Goal: Book appointment/travel/reservation

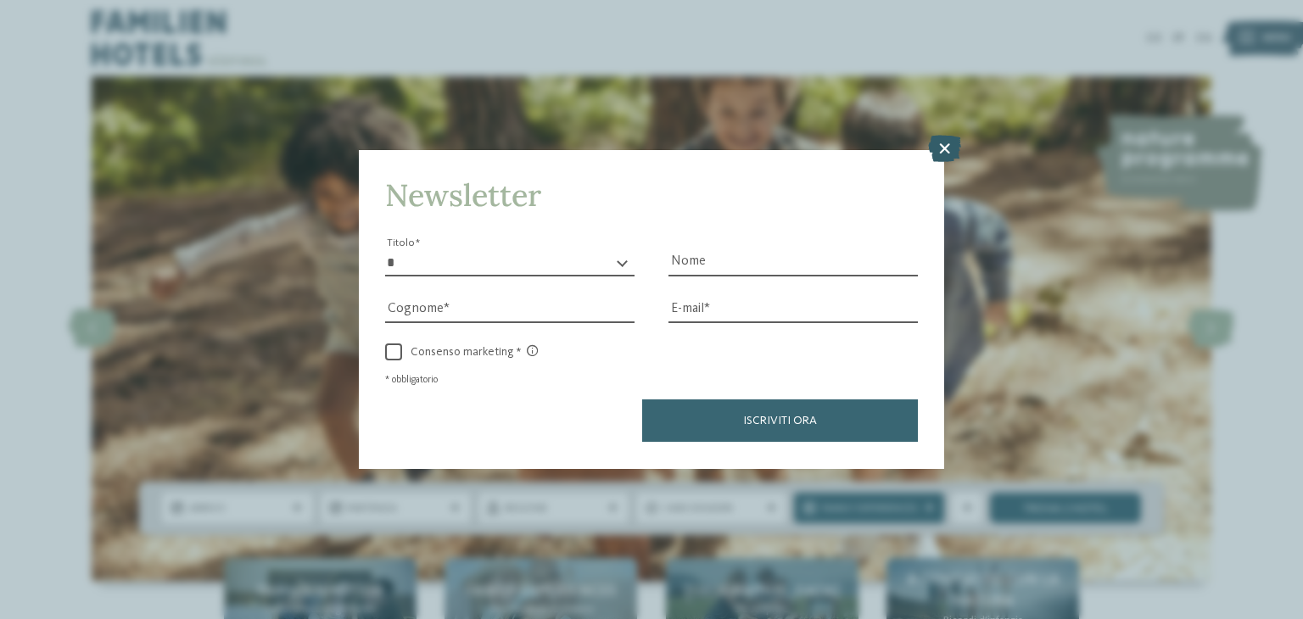
click at [943, 143] on icon at bounding box center [944, 149] width 33 height 27
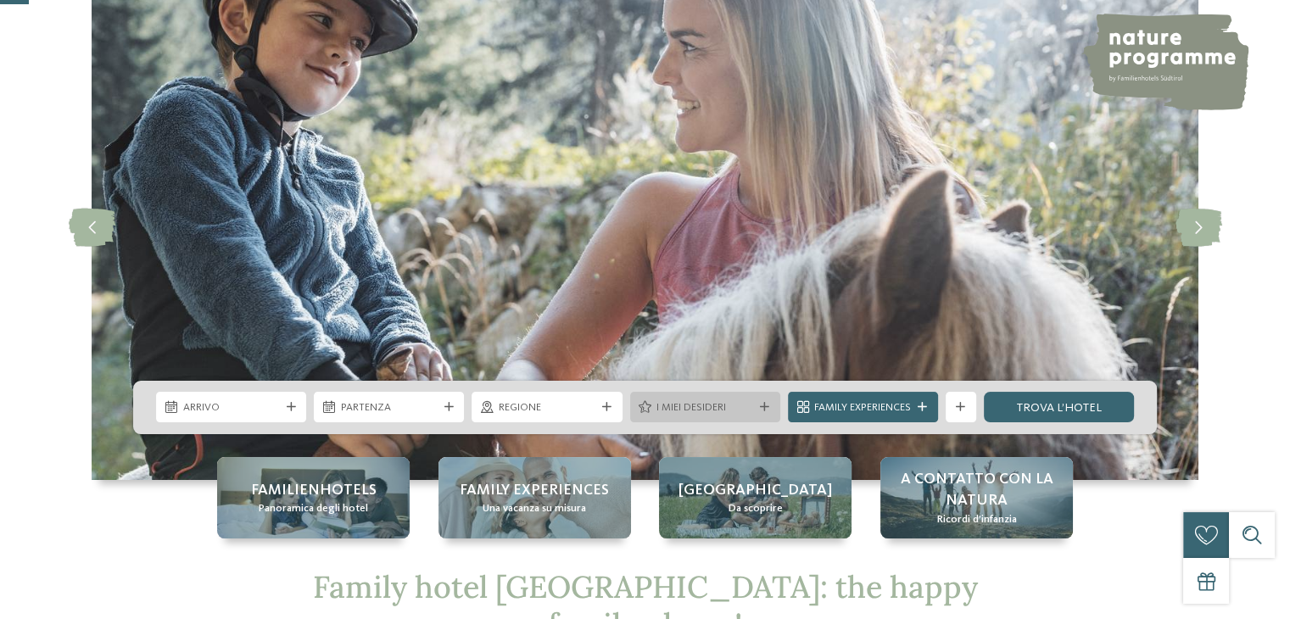
scroll to position [170, 0]
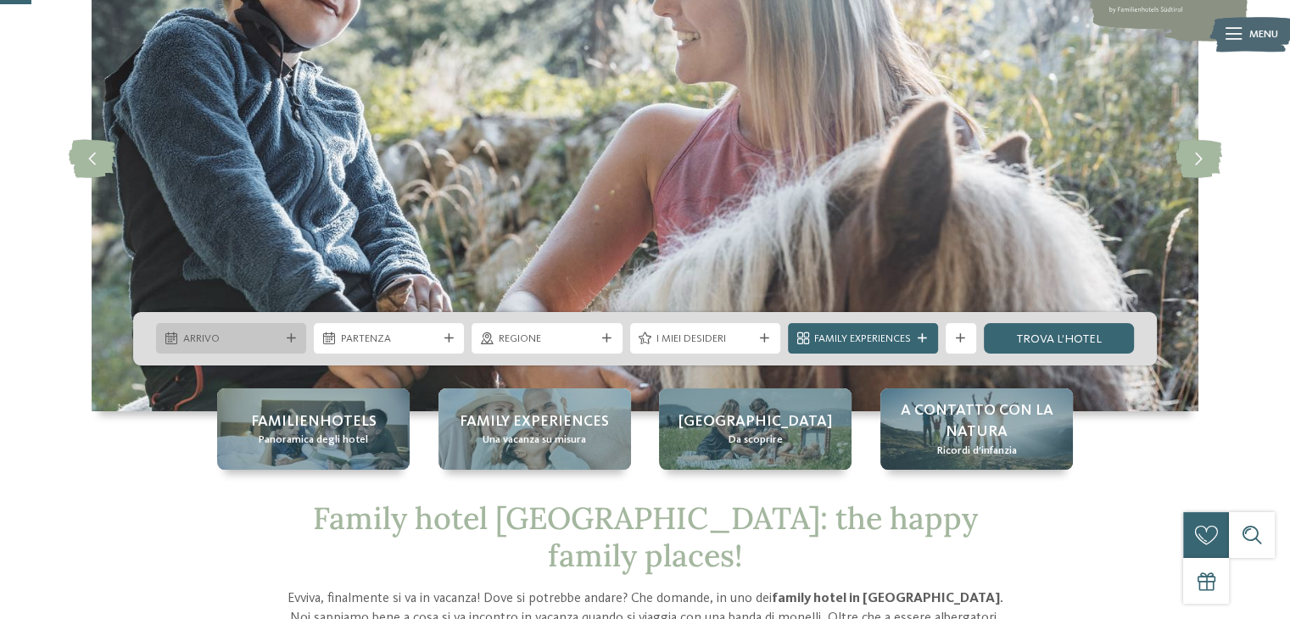
click at [287, 342] on icon at bounding box center [291, 338] width 9 height 9
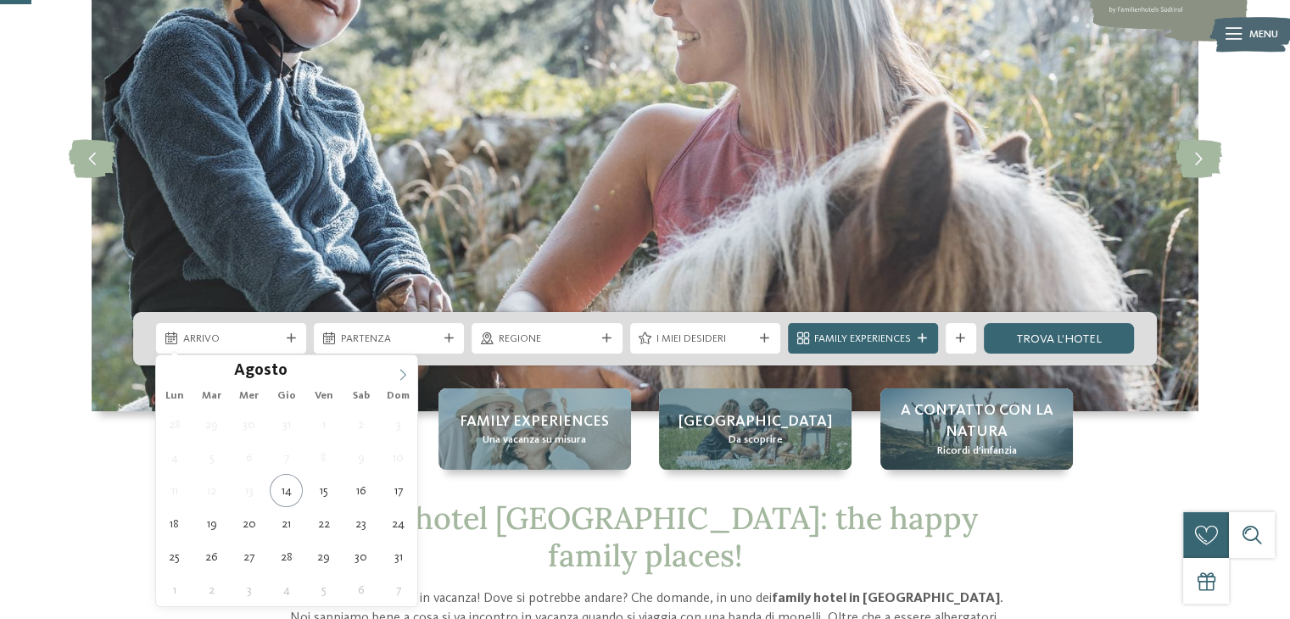
click at [404, 375] on icon at bounding box center [403, 374] width 6 height 11
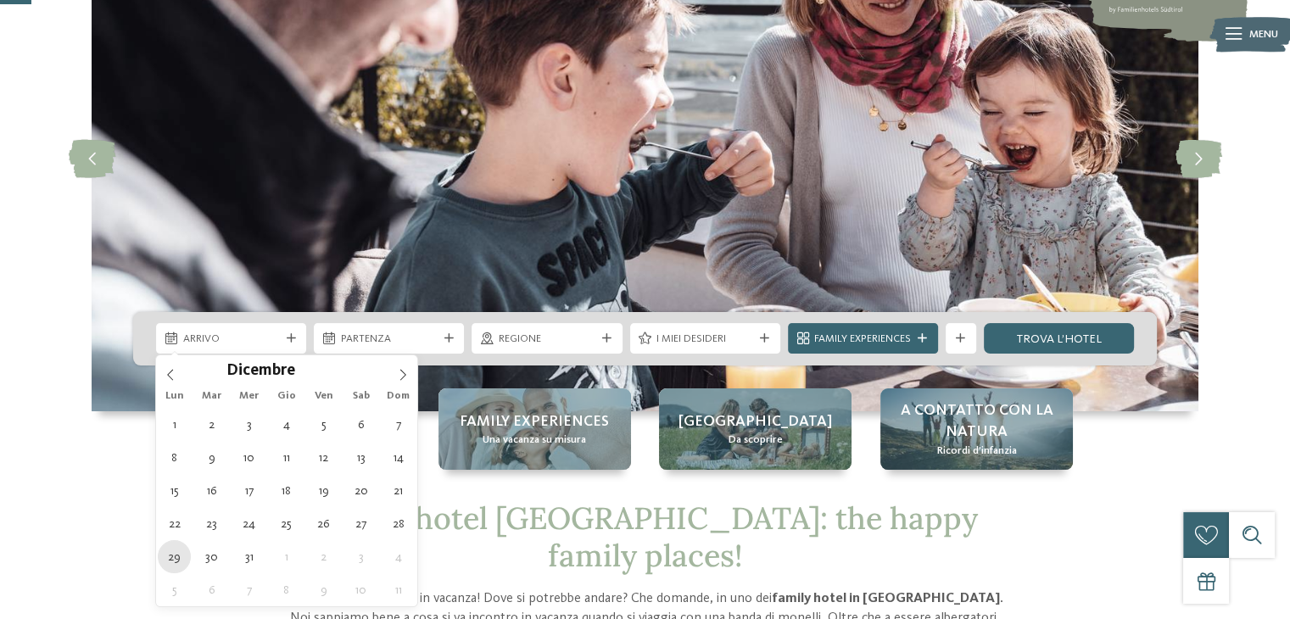
type div "[DATE]"
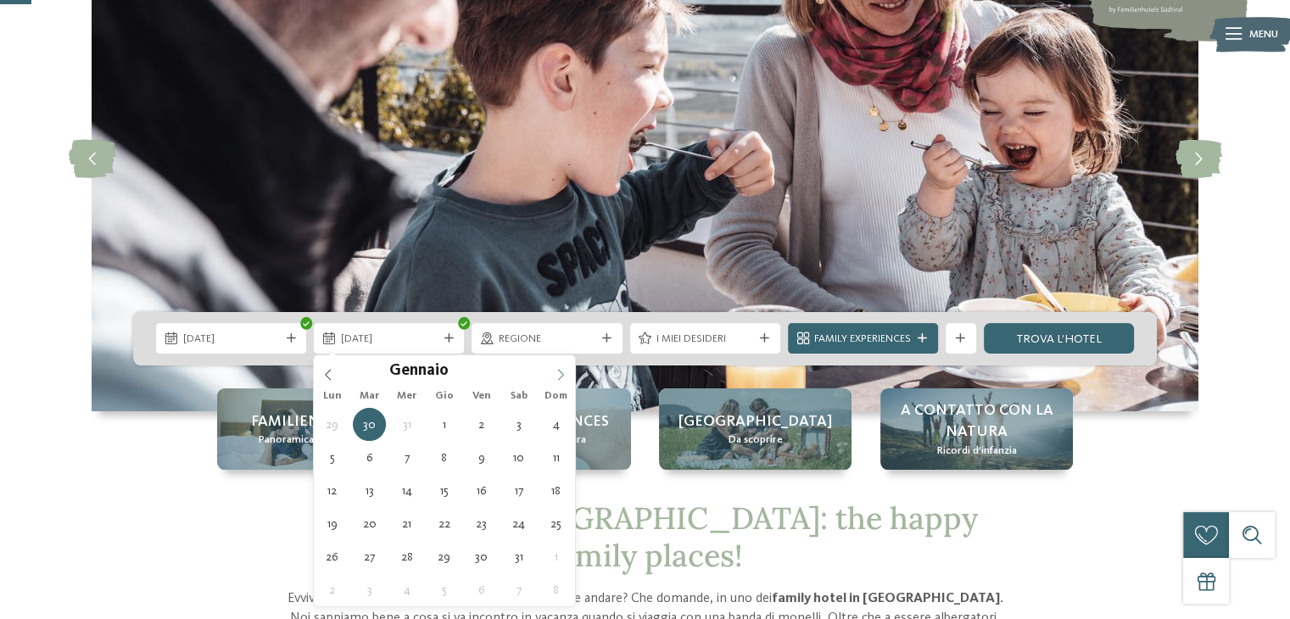
type input "****"
click at [559, 371] on icon at bounding box center [561, 375] width 12 height 12
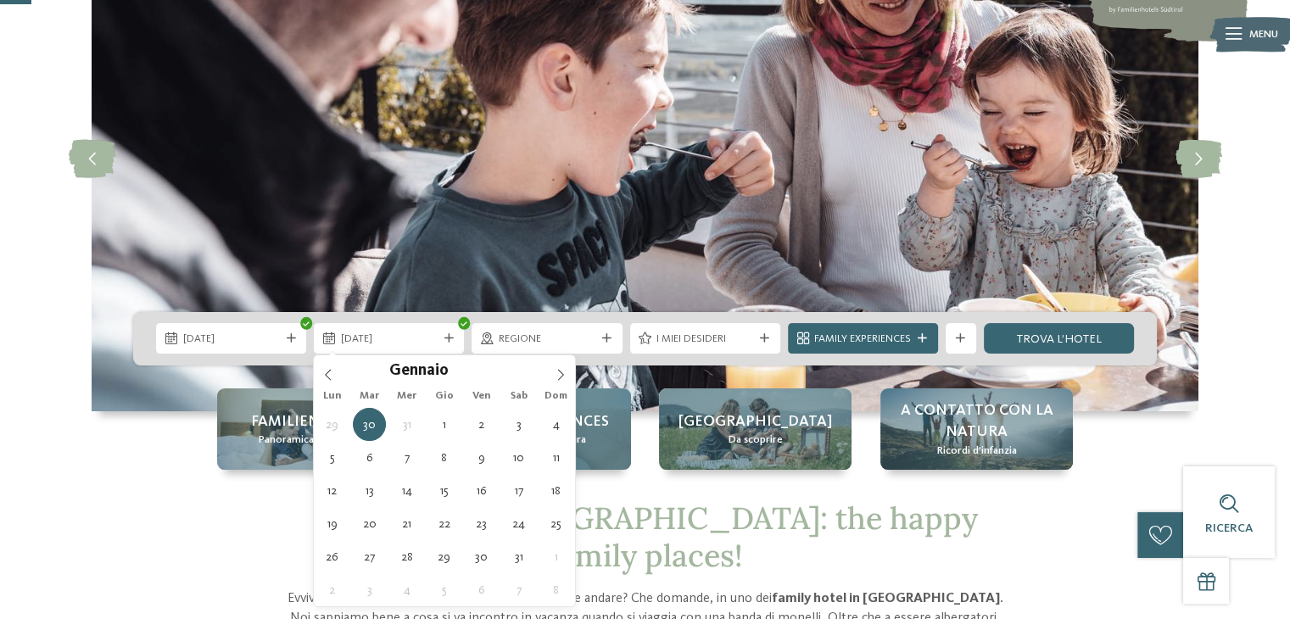
type div "[DATE]"
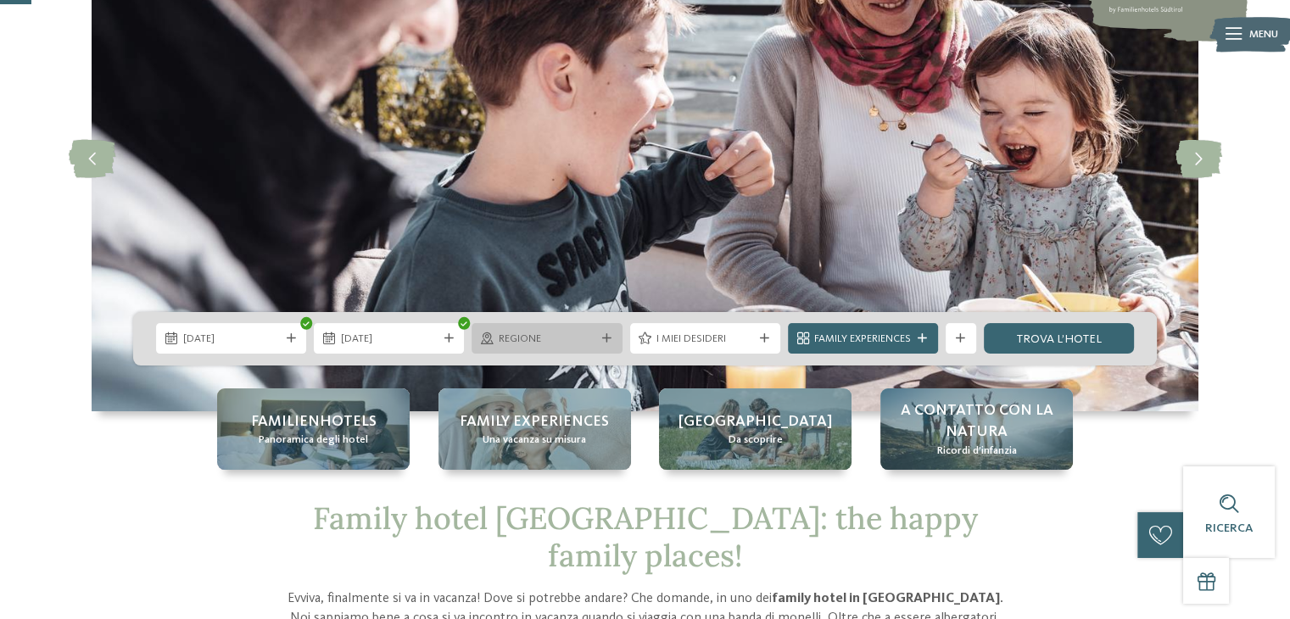
click at [578, 337] on span "Regione" at bounding box center [547, 339] width 97 height 15
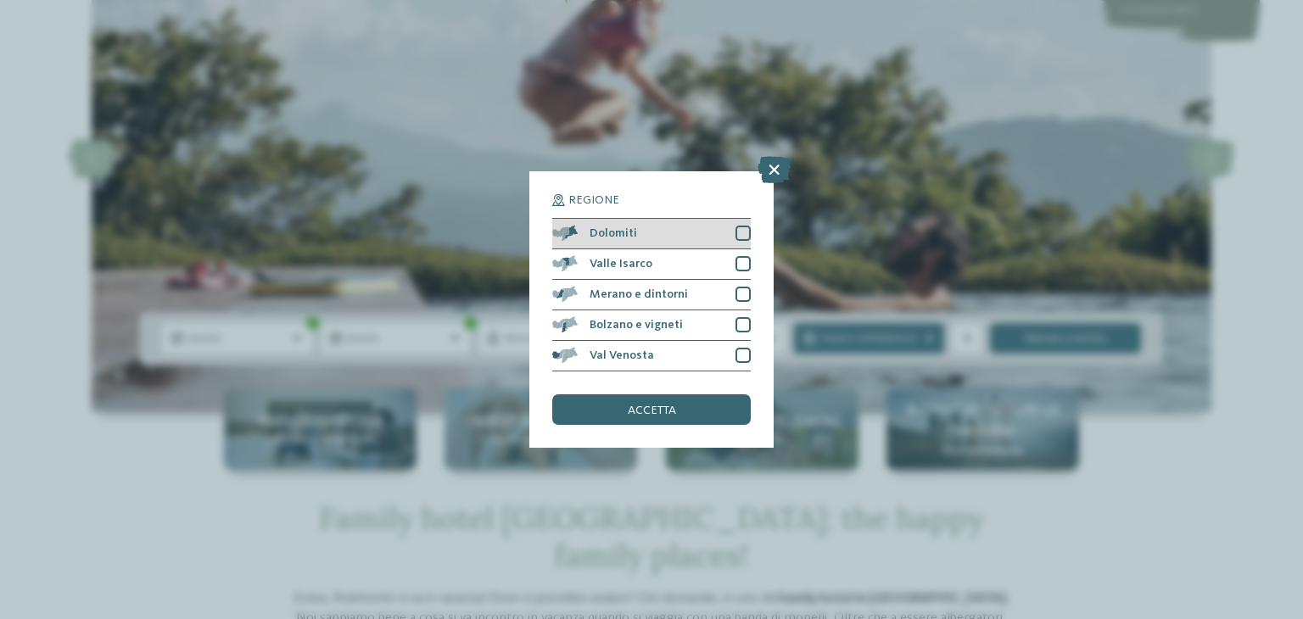
click at [645, 228] on div "Dolomiti" at bounding box center [651, 234] width 199 height 31
click at [645, 411] on span "accetta" at bounding box center [652, 411] width 48 height 12
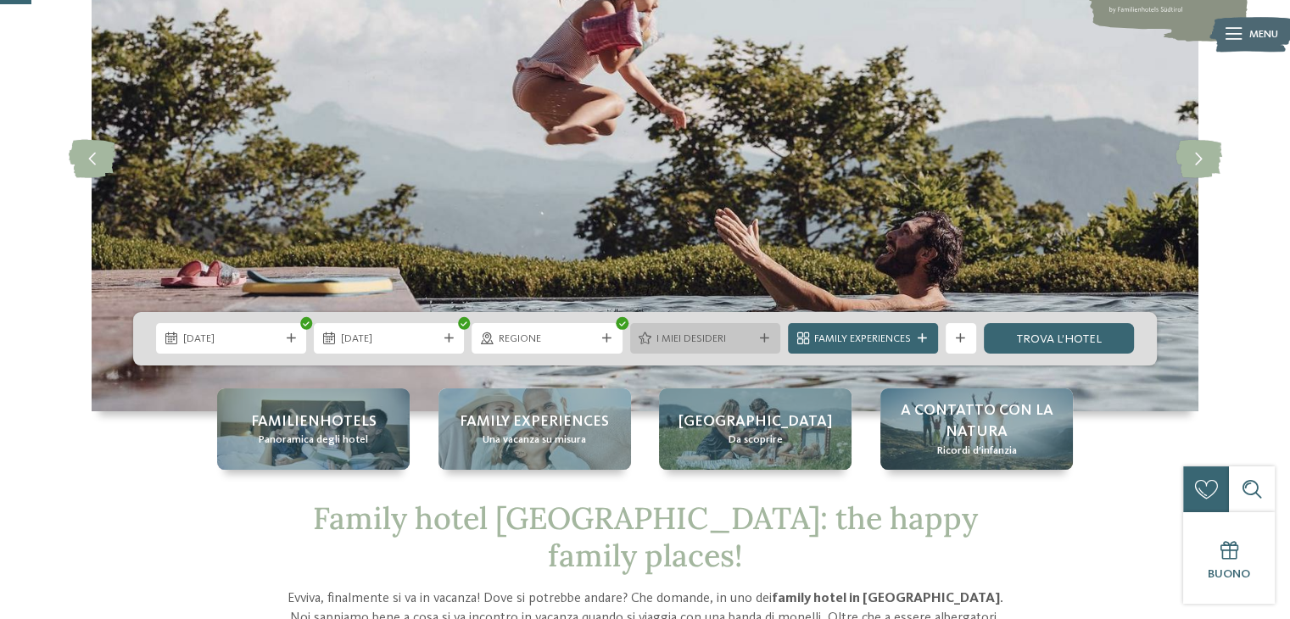
click at [721, 338] on span "I miei desideri" at bounding box center [705, 339] width 97 height 15
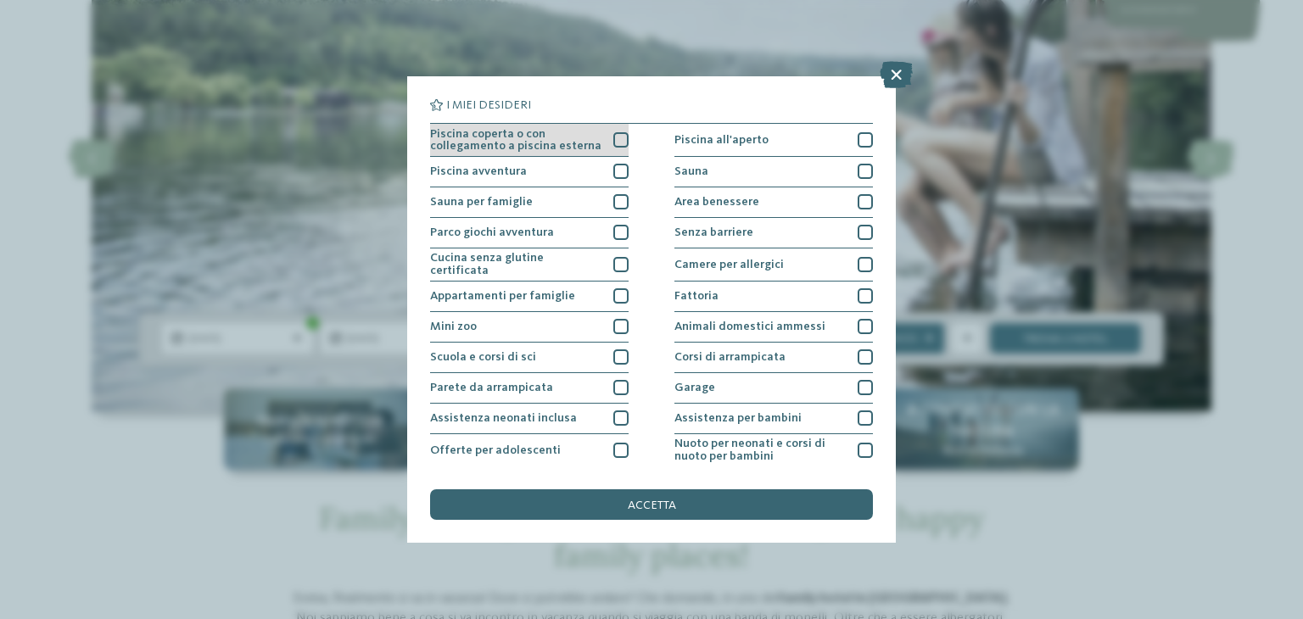
click at [548, 147] on span "Piscina coperta o con collegamento a piscina esterna" at bounding box center [516, 140] width 172 height 25
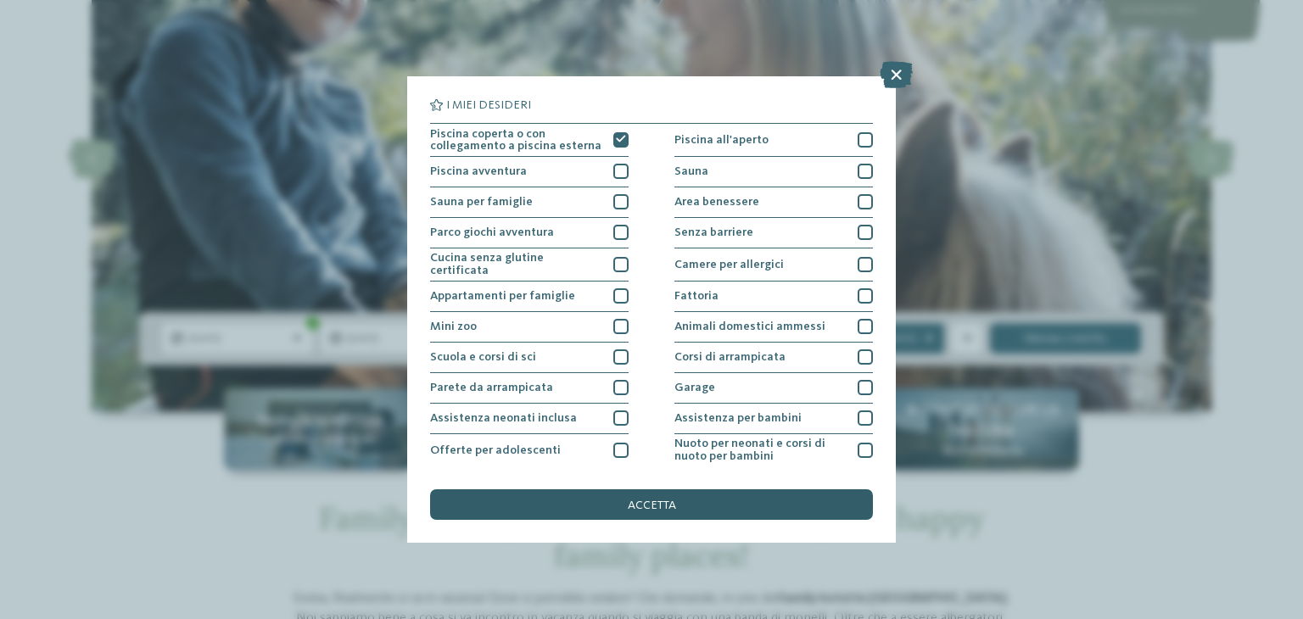
click at [775, 499] on div "accetta" at bounding box center [651, 505] width 443 height 31
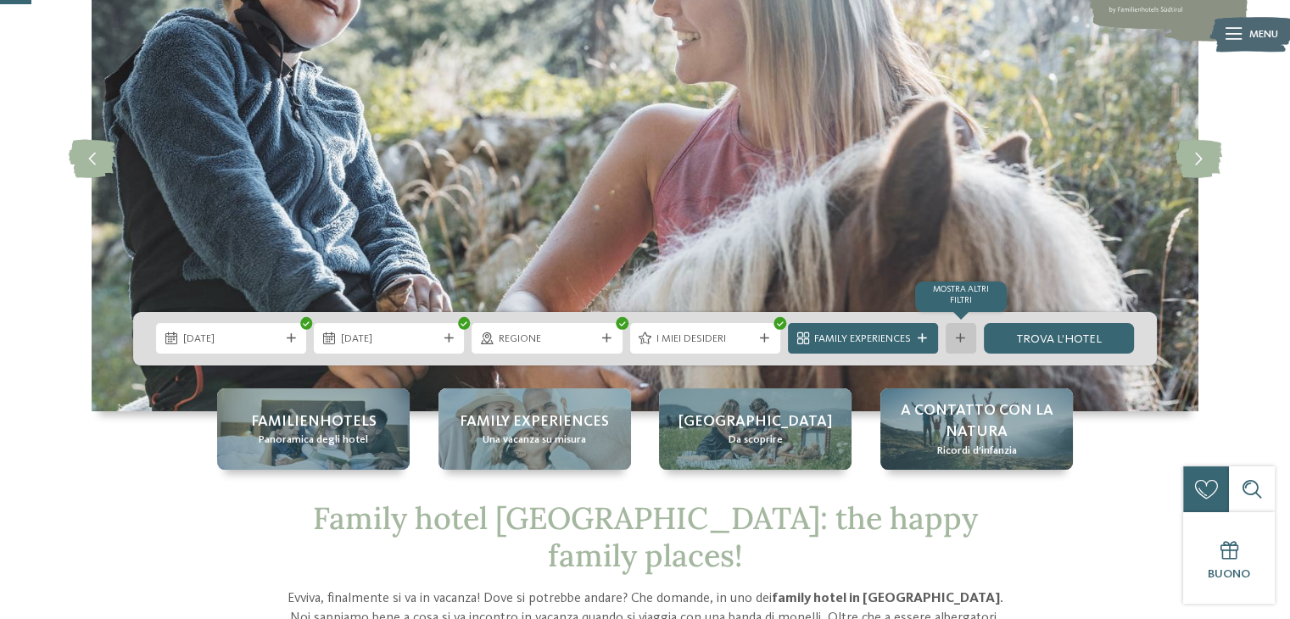
click at [958, 337] on icon at bounding box center [960, 338] width 9 height 9
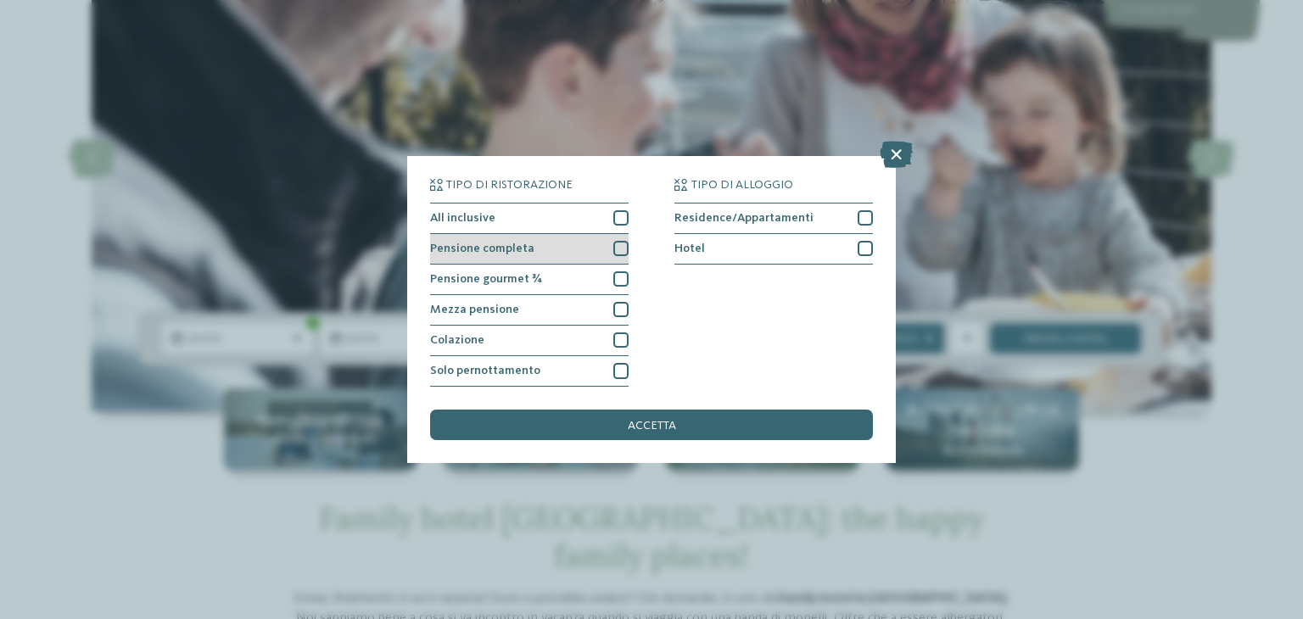
click at [514, 249] on span "Pensione completa" at bounding box center [482, 249] width 104 height 12
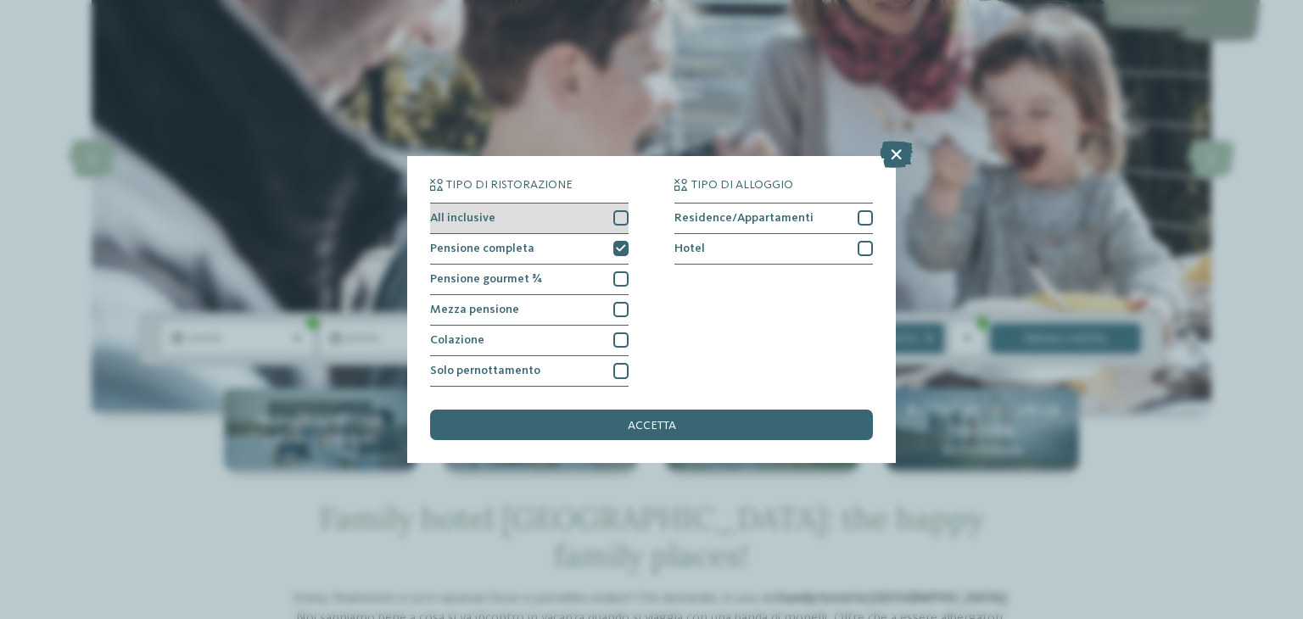
click at [533, 218] on div "All inclusive" at bounding box center [529, 219] width 199 height 31
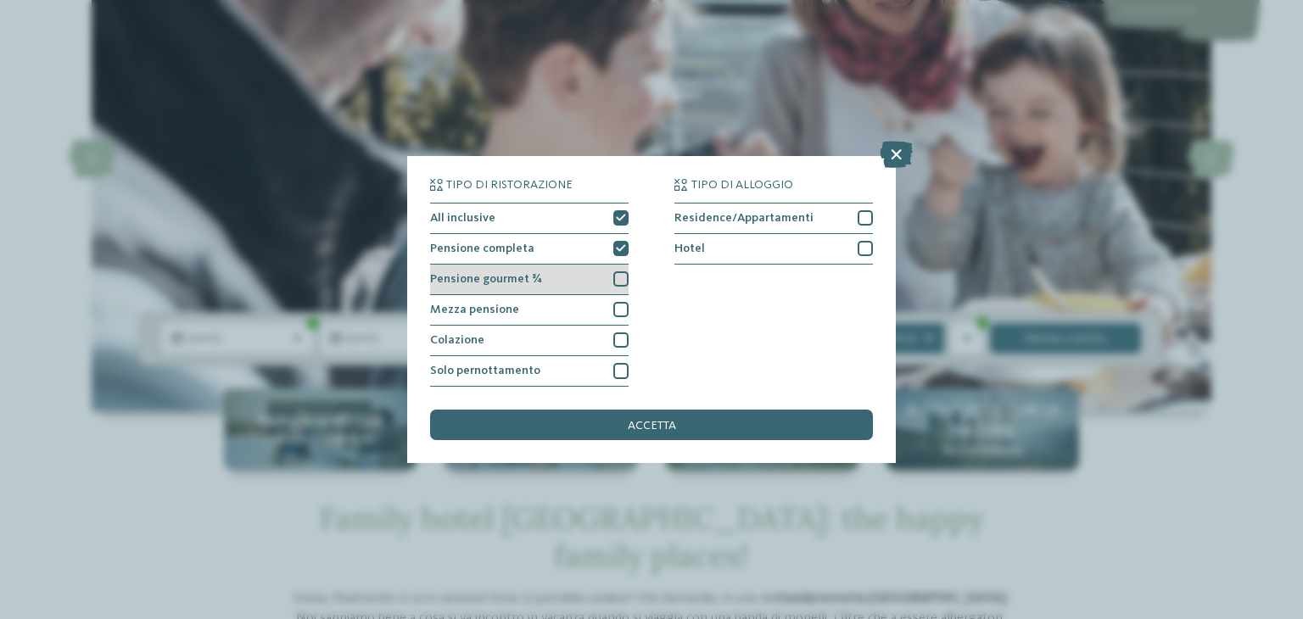
click at [534, 279] on span "Pensione gourmet ¾" at bounding box center [486, 279] width 112 height 12
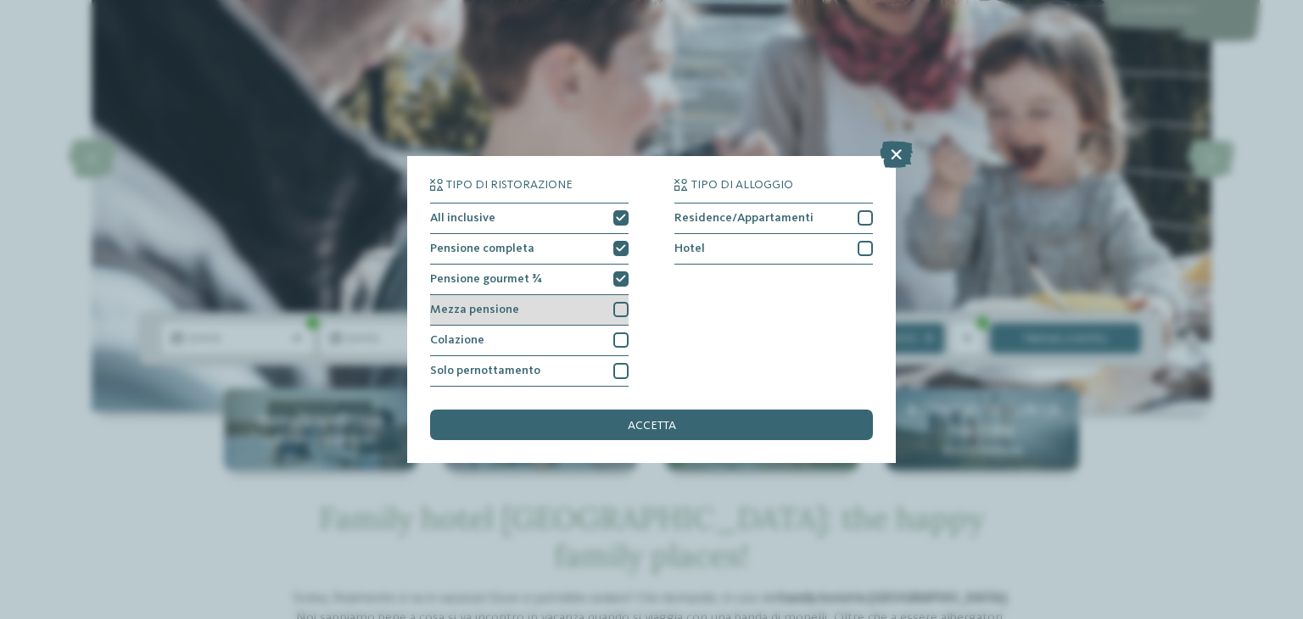
click at [541, 306] on div "Mezza pensione" at bounding box center [529, 310] width 199 height 31
click at [494, 310] on span "Mezza pensione" at bounding box center [474, 310] width 89 height 12
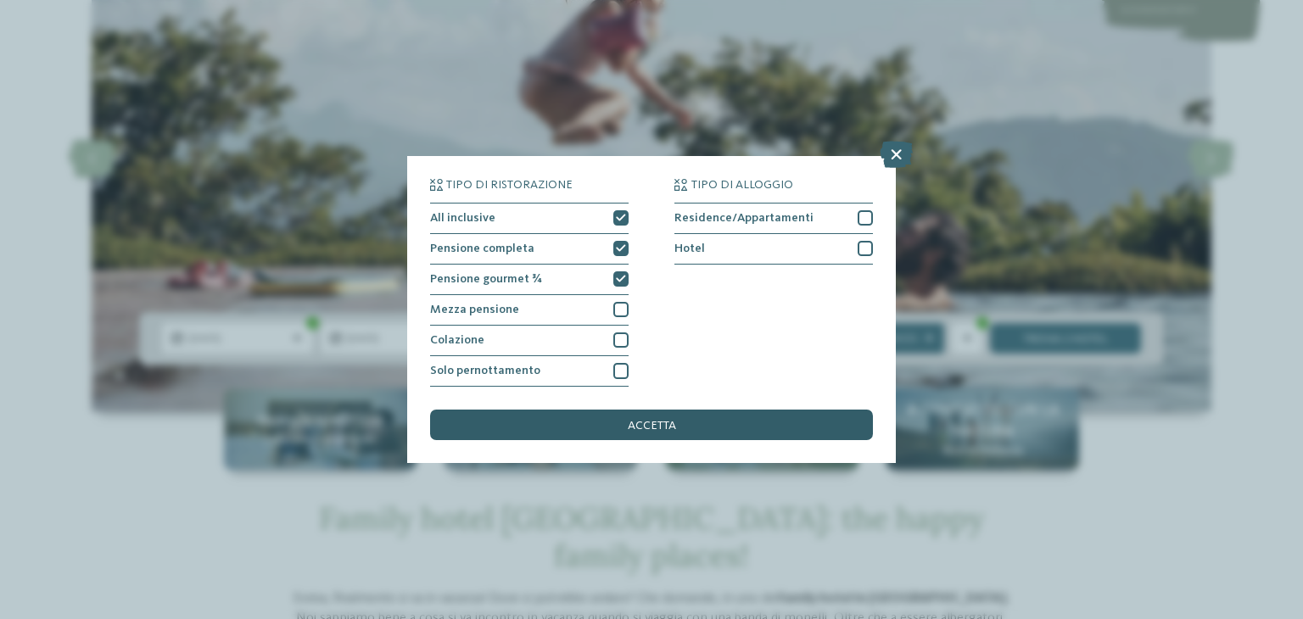
click at [648, 428] on span "accetta" at bounding box center [652, 426] width 48 height 12
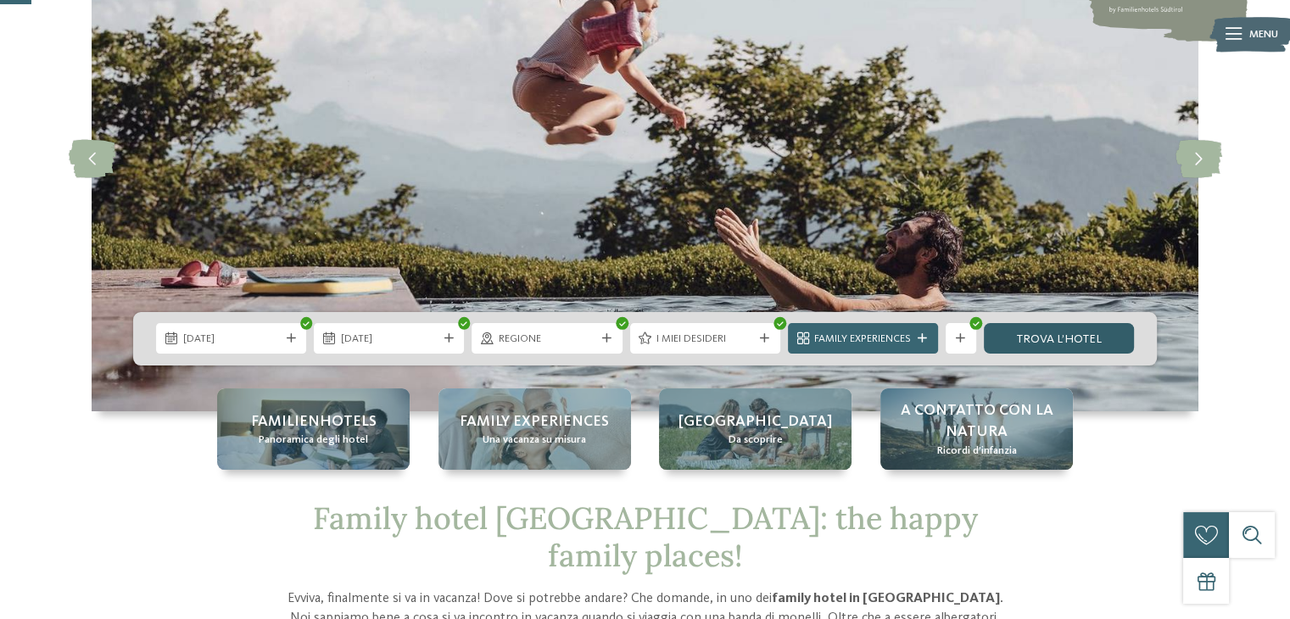
click at [1037, 343] on link "trova l’hotel" at bounding box center [1059, 338] width 150 height 31
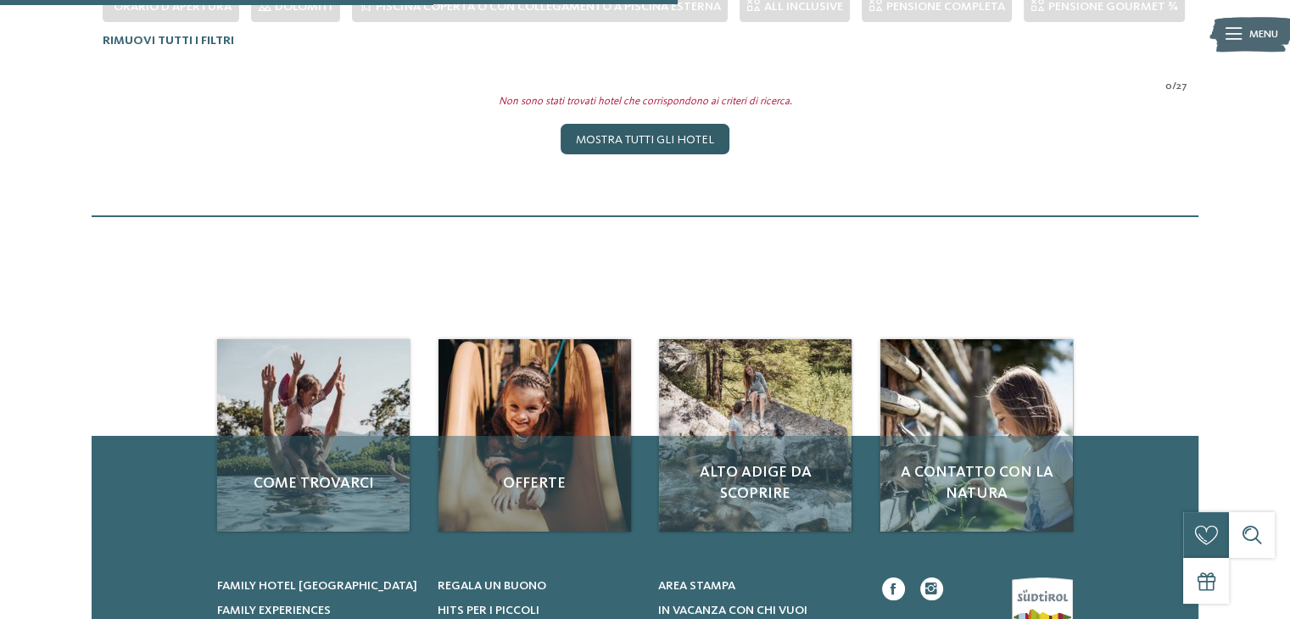
click at [710, 137] on div "Mostra tutti gli hotel" at bounding box center [645, 139] width 169 height 31
